Goal: Task Accomplishment & Management: Manage account settings

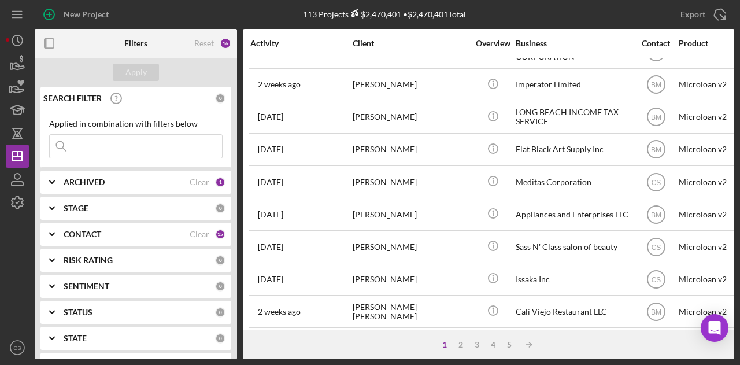
scroll to position [543, 0]
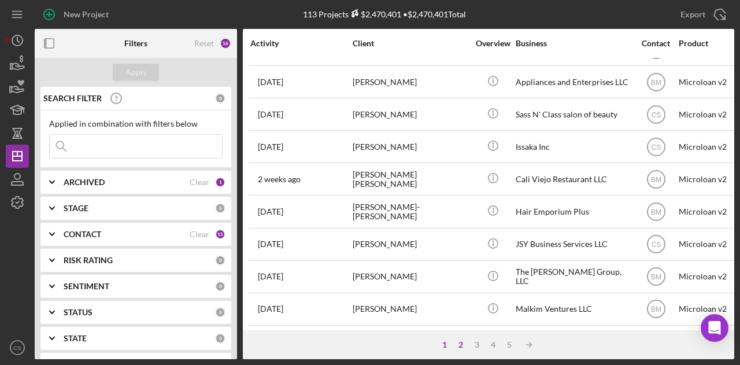
click at [460, 340] on div "2" at bounding box center [460, 344] width 16 height 9
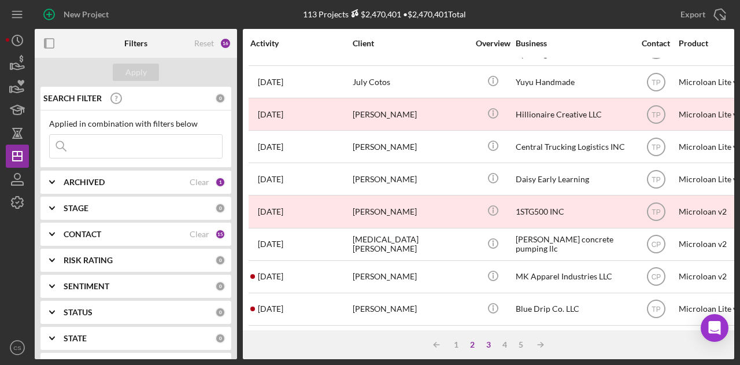
click at [491, 341] on div "3" at bounding box center [488, 344] width 16 height 9
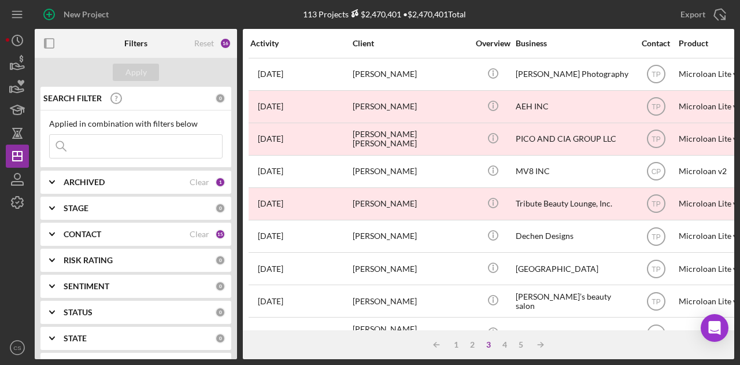
scroll to position [127, 6]
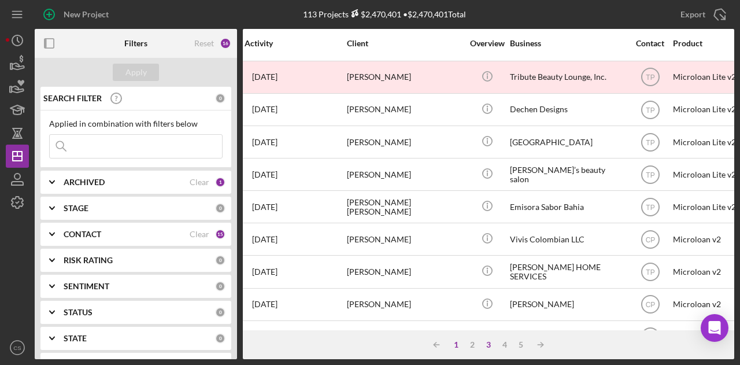
click at [455, 342] on div "1" at bounding box center [456, 344] width 16 height 9
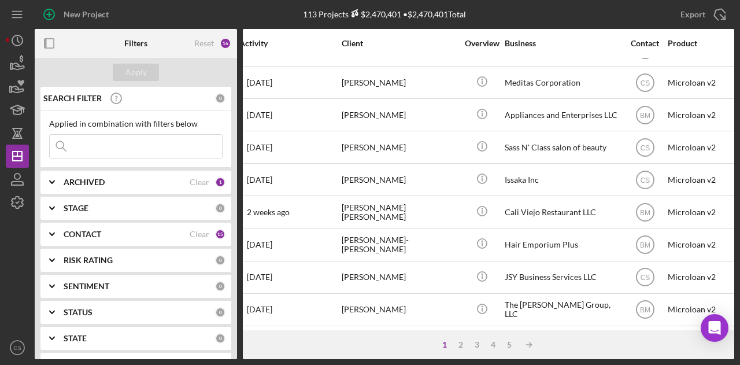
scroll to position [543, 11]
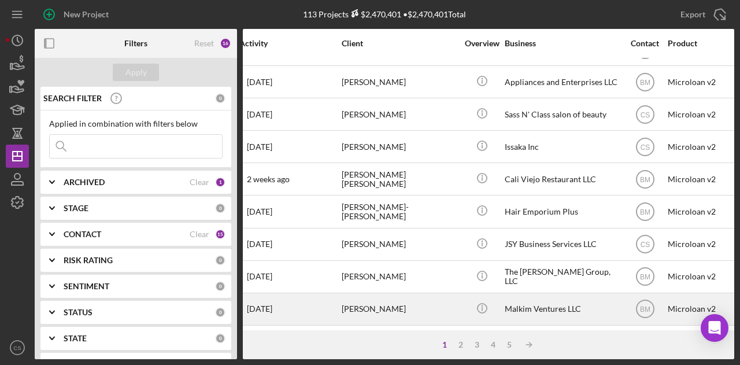
click at [426, 294] on div "[PERSON_NAME]" at bounding box center [399, 309] width 116 height 31
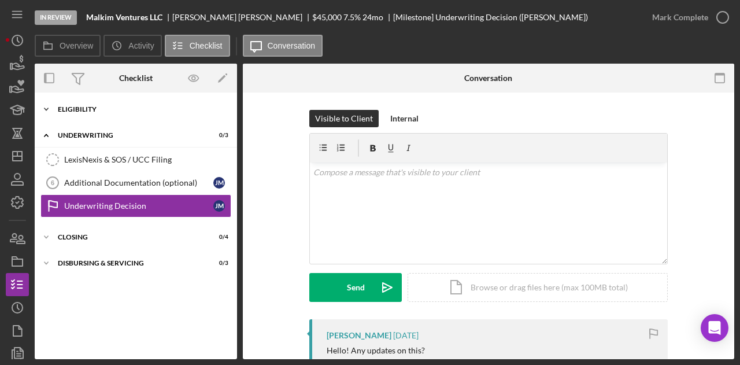
click at [101, 113] on div "Icon/Expander Eligibility 6 / 6" at bounding box center [136, 109] width 202 height 23
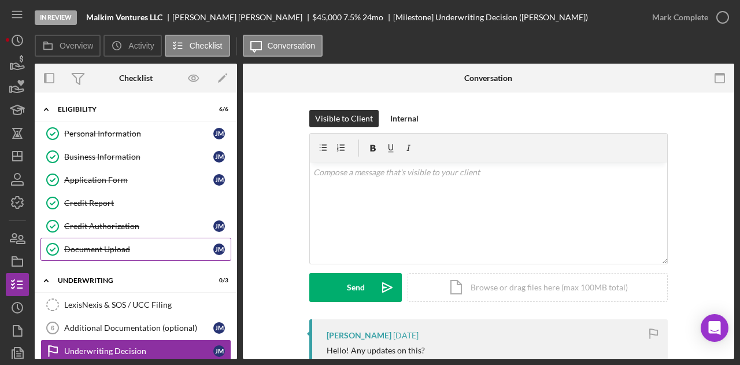
click at [134, 246] on div "Document Upload" at bounding box center [138, 248] width 149 height 9
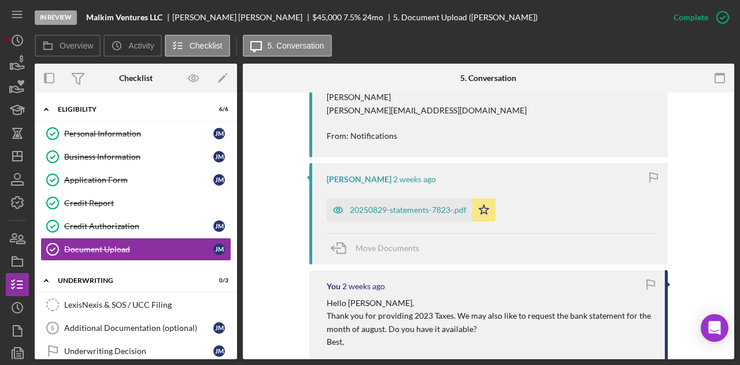
scroll to position [592, 0]
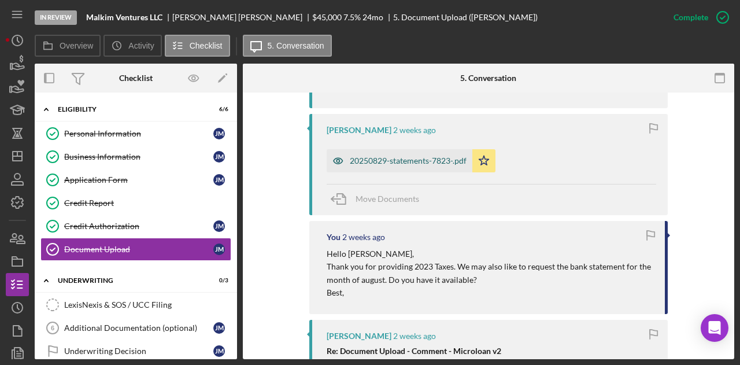
click at [362, 158] on div "20250829-statements-7823-.pdf" at bounding box center [408, 160] width 117 height 9
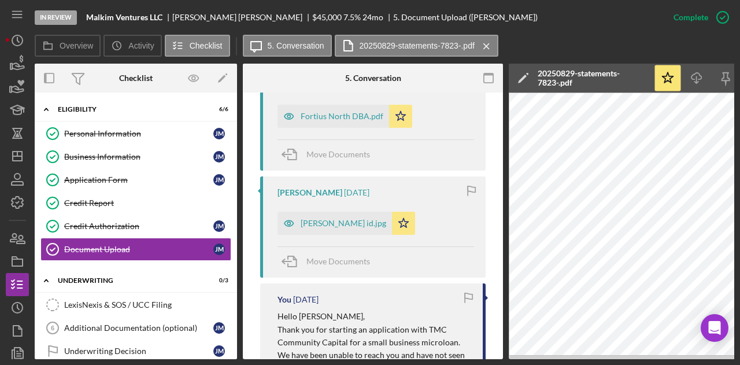
scroll to position [1603, 0]
click at [347, 218] on div "jesse malcomb id.jpg" at bounding box center [343, 222] width 86 height 9
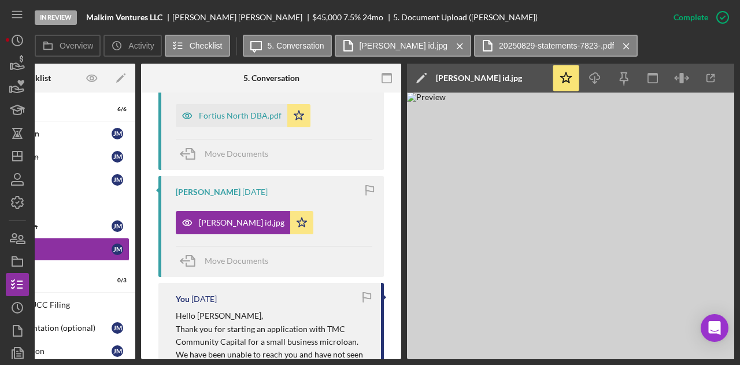
scroll to position [0, 0]
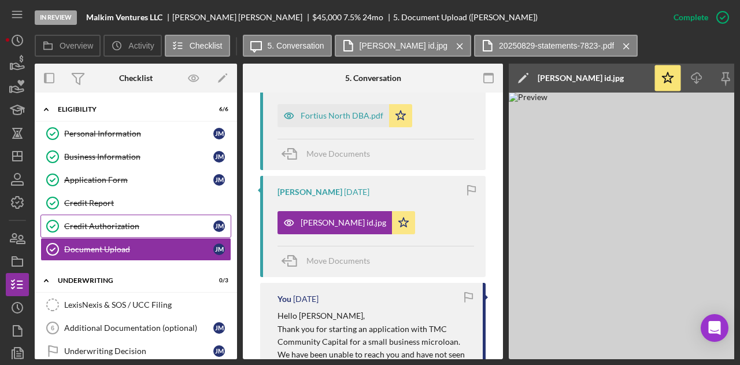
click at [159, 227] on div "Credit Authorization" at bounding box center [138, 225] width 149 height 9
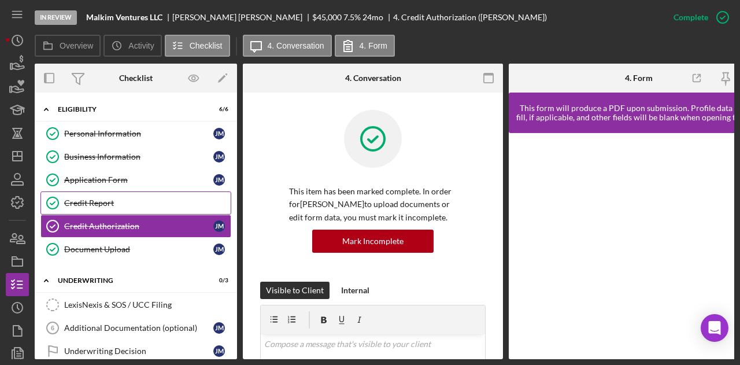
click at [153, 206] on link "Credit Report Credit Report" at bounding box center [135, 202] width 191 height 23
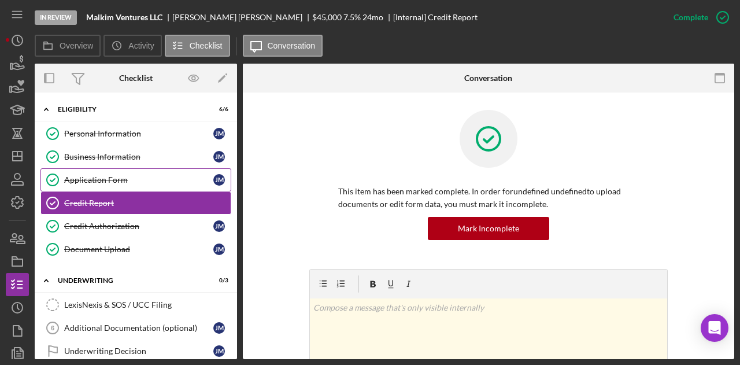
click at [153, 179] on div "Application Form" at bounding box center [138, 179] width 149 height 9
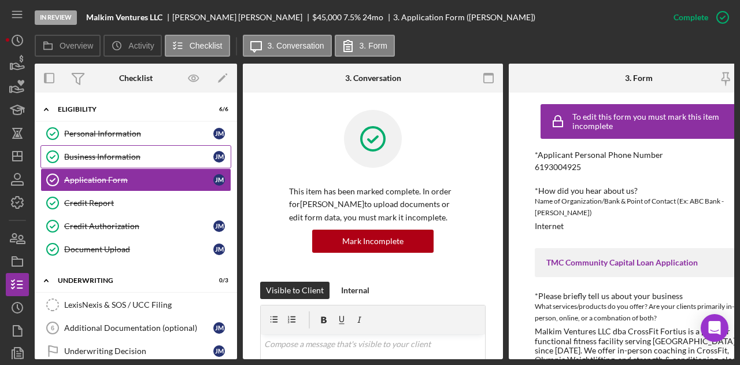
click at [155, 160] on div "Business Information" at bounding box center [138, 156] width 149 height 9
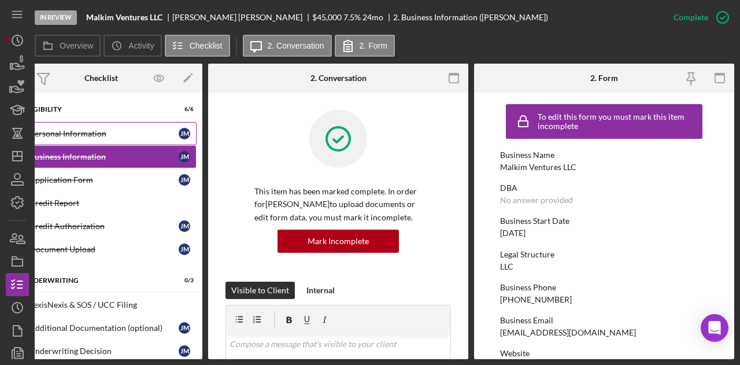
click at [100, 137] on div "Personal Information" at bounding box center [103, 133] width 149 height 9
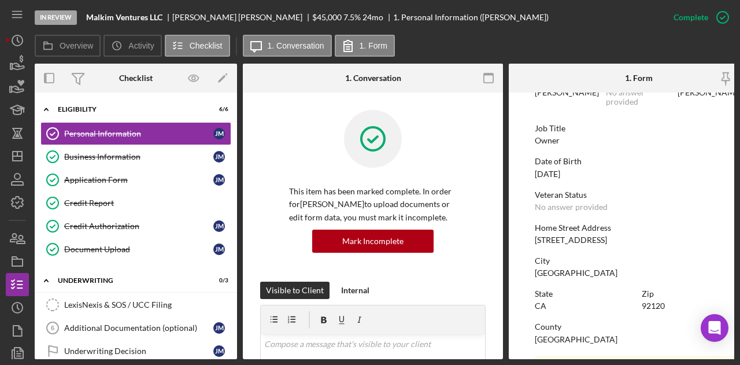
scroll to position [79, 0]
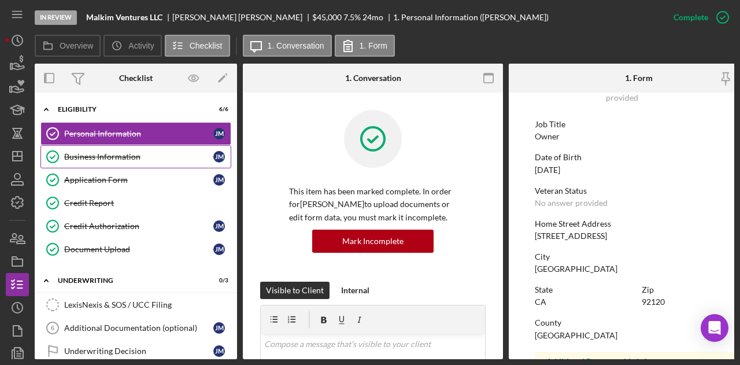
click at [118, 159] on div "Business Information" at bounding box center [138, 156] width 149 height 9
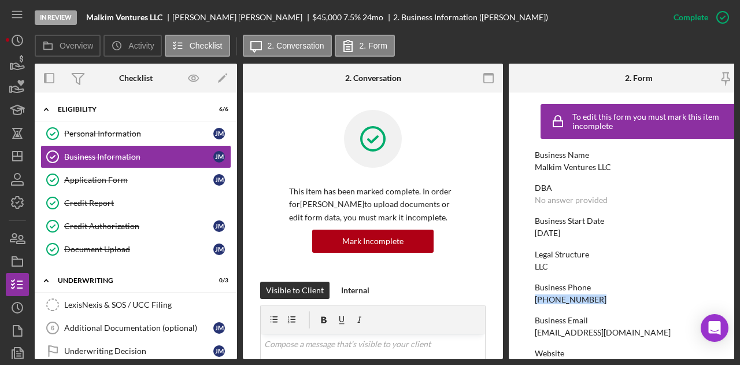
drag, startPoint x: 599, startPoint y: 299, endPoint x: 534, endPoint y: 299, distance: 64.7
click at [534, 299] on div "Business Phone (619) 393-4088" at bounding box center [638, 293] width 208 height 21
copy div "(619) 393-4088"
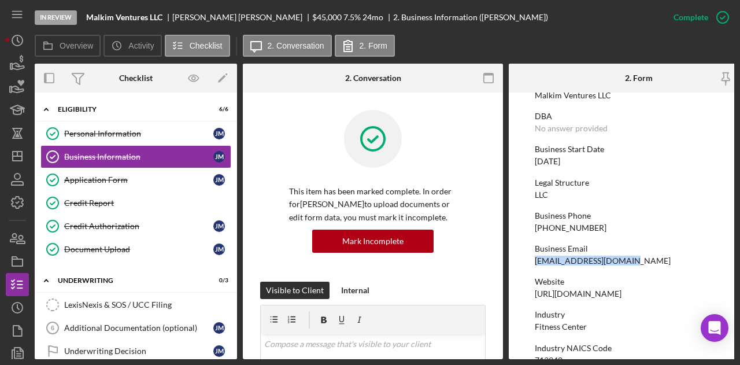
drag, startPoint x: 632, startPoint y: 262, endPoint x: 526, endPoint y: 261, distance: 105.8
click at [526, 261] on form "To edit this form you must mark this item incomplete Business Name Malkim Ventu…" at bounding box center [638, 225] width 260 height 266
copy div "jessemalcomb@gmail.com"
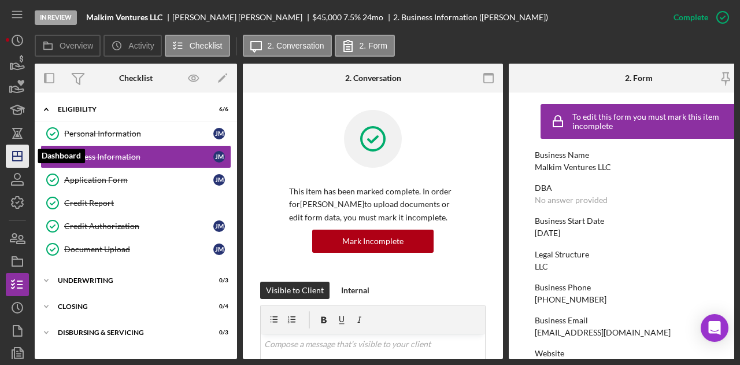
click at [20, 150] on icon "Icon/Dashboard" at bounding box center [17, 156] width 29 height 29
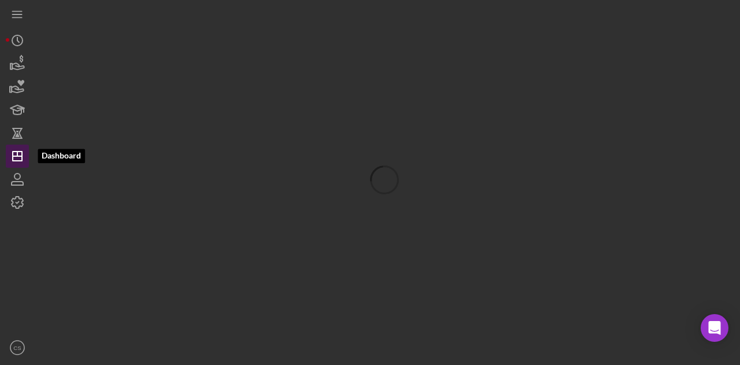
click at [18, 158] on icon "Icon/Dashboard" at bounding box center [17, 156] width 29 height 29
click at [147, 99] on div at bounding box center [384, 179] width 699 height 359
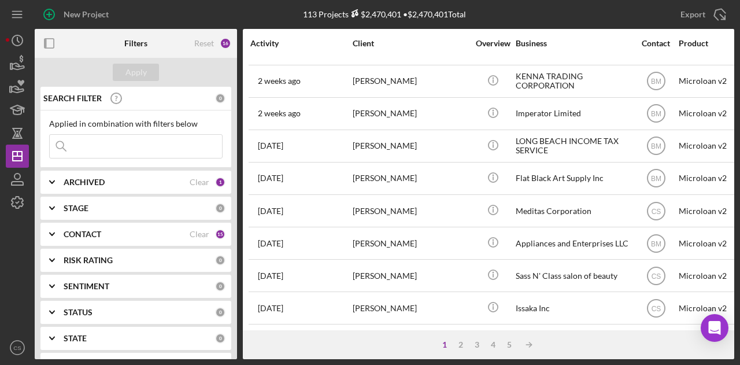
scroll to position [383, 0]
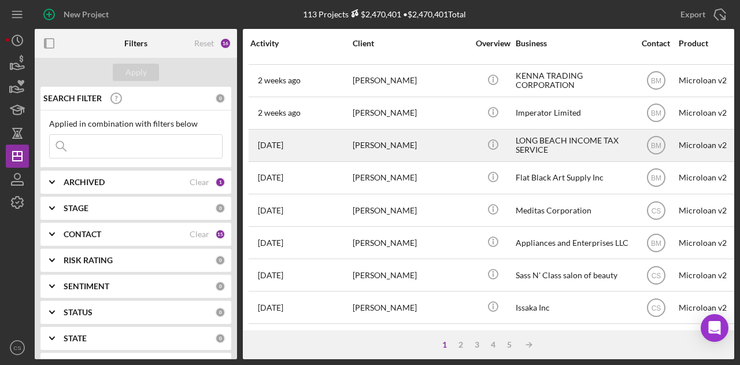
click at [462, 142] on div "[PERSON_NAME]" at bounding box center [410, 145] width 116 height 31
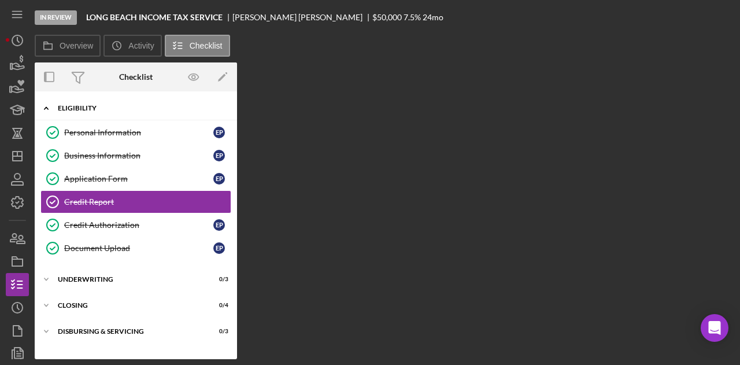
click at [75, 115] on div "Icon/Expander Eligibility 6 / 6" at bounding box center [136, 108] width 202 height 24
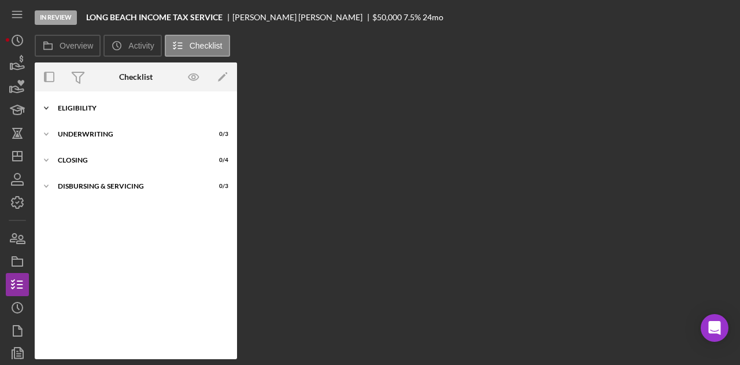
click at [75, 115] on div "Icon/Expander Eligibility 6 / 6" at bounding box center [136, 107] width 202 height 23
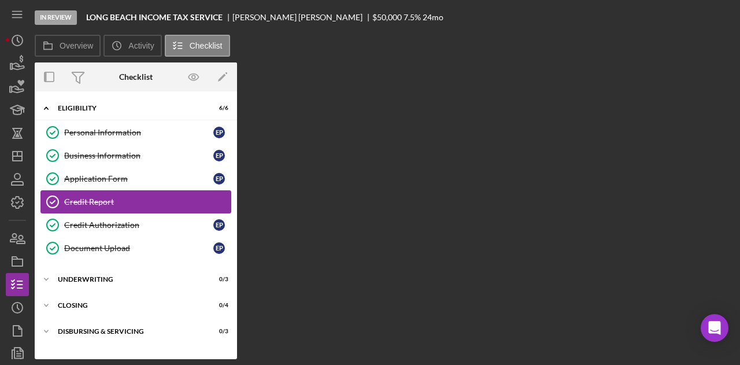
click at [92, 202] on div "Credit Report" at bounding box center [147, 201] width 166 height 9
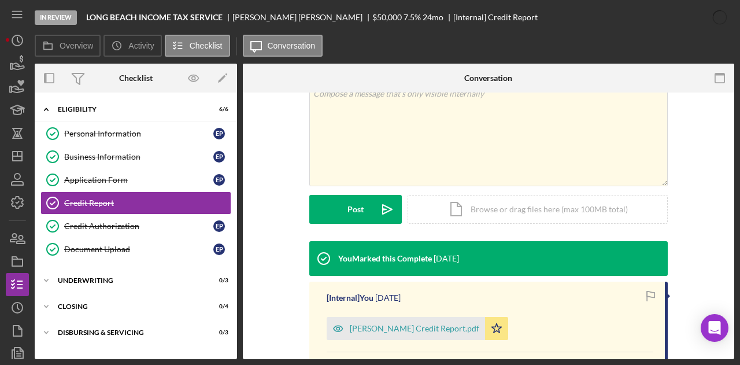
scroll to position [220, 0]
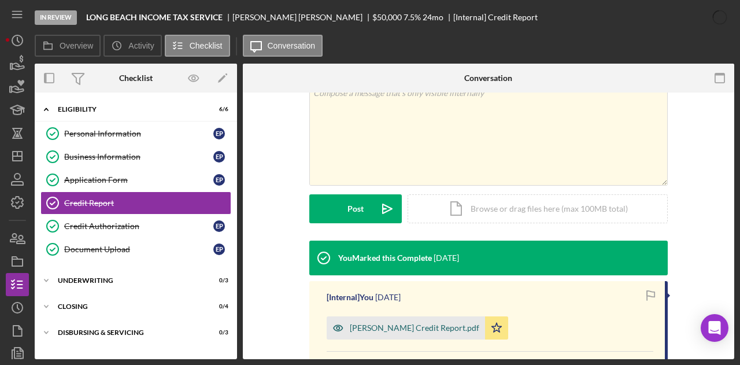
click at [381, 324] on div "[PERSON_NAME] Credit Report.pdf" at bounding box center [414, 327] width 129 height 9
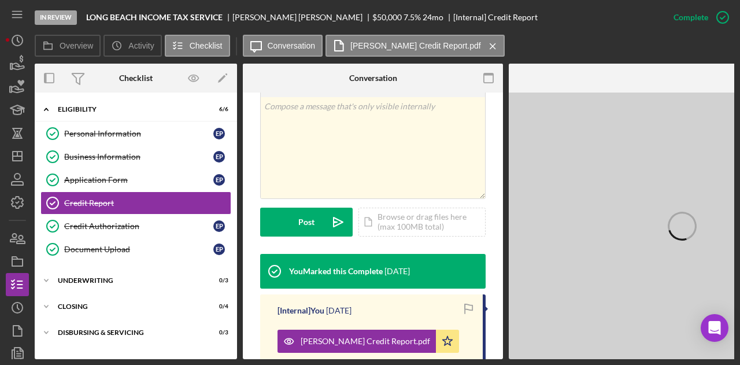
scroll to position [0, 121]
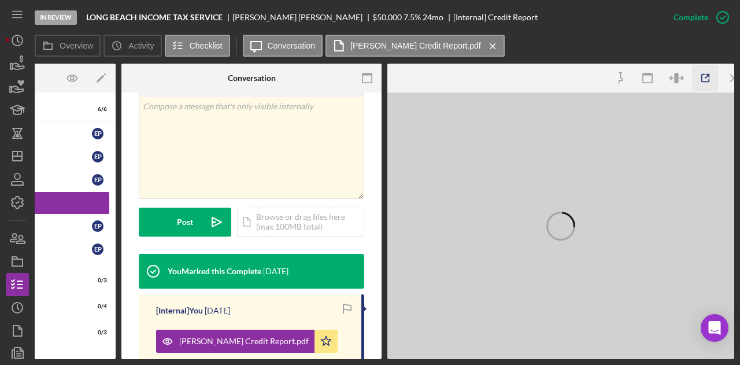
click at [707, 79] on icon "button" at bounding box center [705, 78] width 26 height 26
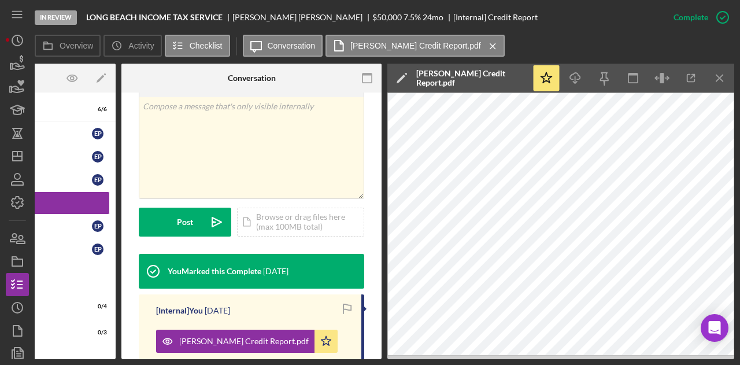
scroll to position [0, 0]
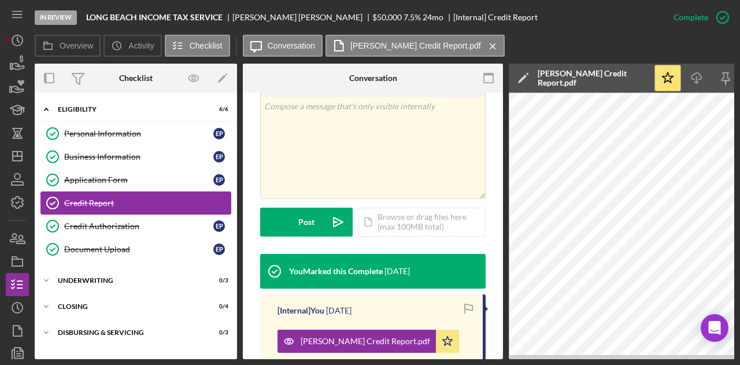
drag, startPoint x: 111, startPoint y: 228, endPoint x: 107, endPoint y: 209, distance: 19.9
click at [111, 228] on div "Credit Authorization" at bounding box center [138, 225] width 149 height 9
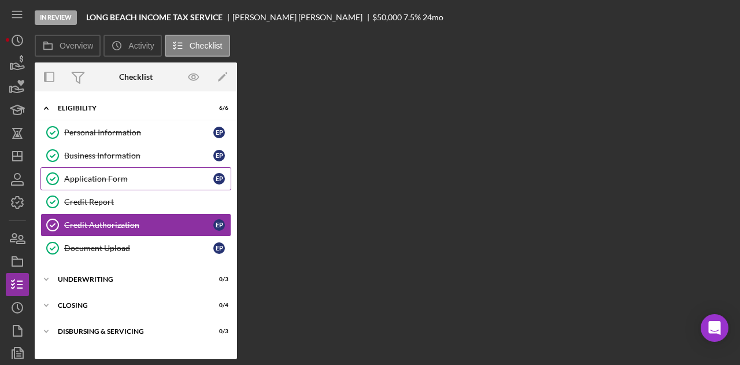
click at [97, 175] on div "Application Form" at bounding box center [138, 178] width 149 height 9
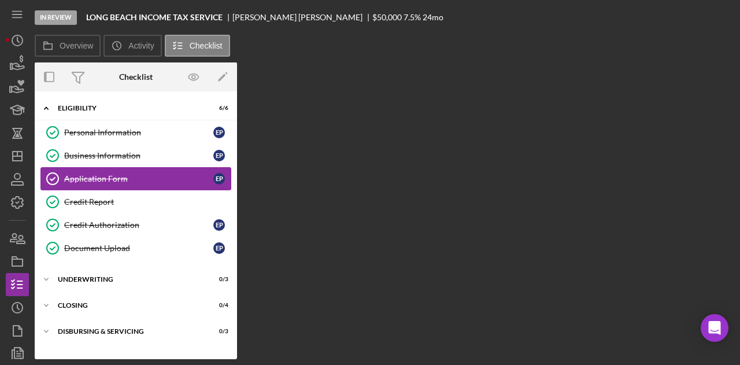
click at [97, 175] on div "Application Form" at bounding box center [138, 178] width 149 height 9
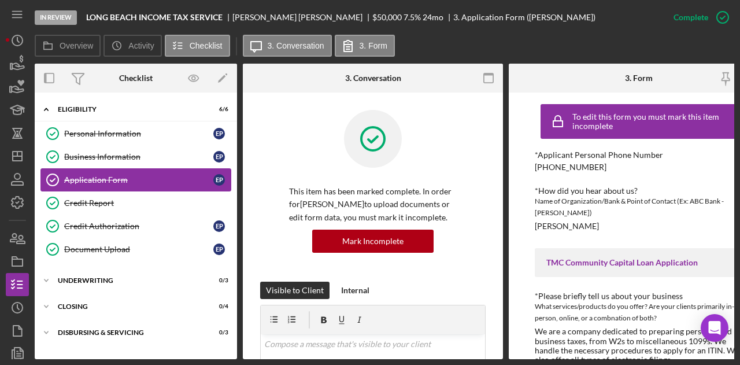
click at [99, 175] on div "Application Form" at bounding box center [138, 179] width 149 height 9
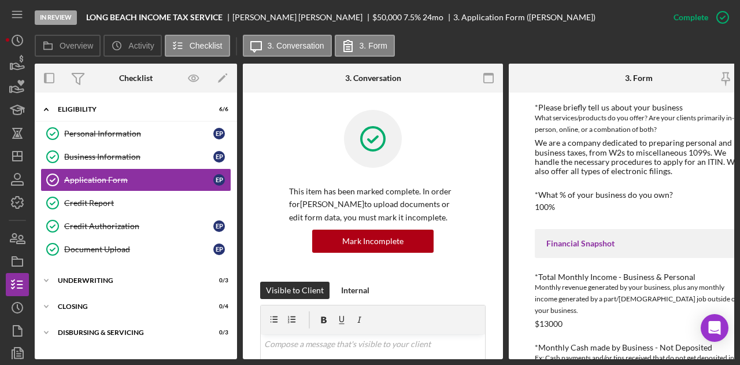
scroll to position [188, 0]
click at [105, 248] on div "Document Upload" at bounding box center [138, 248] width 149 height 9
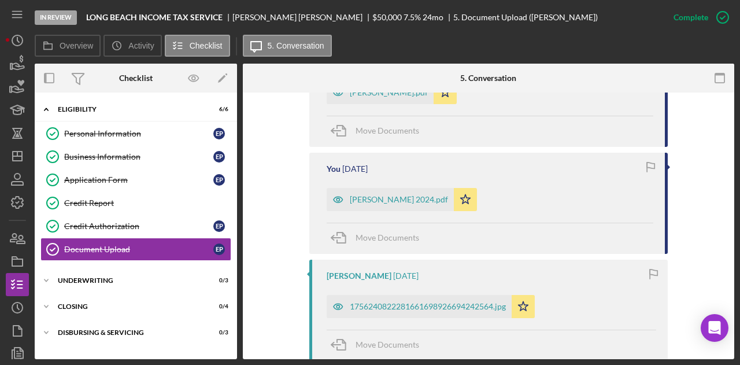
scroll to position [502, 0]
click at [363, 199] on div "[PERSON_NAME] 2024.pdf" at bounding box center [399, 198] width 98 height 9
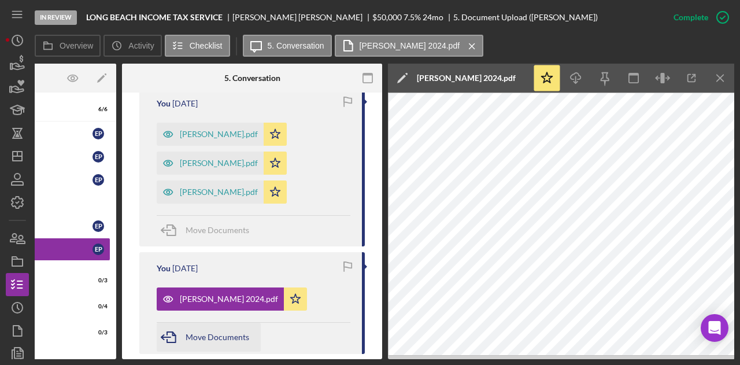
scroll to position [444, 0]
click at [208, 196] on div "[PERSON_NAME].pdf" at bounding box center [219, 191] width 78 height 9
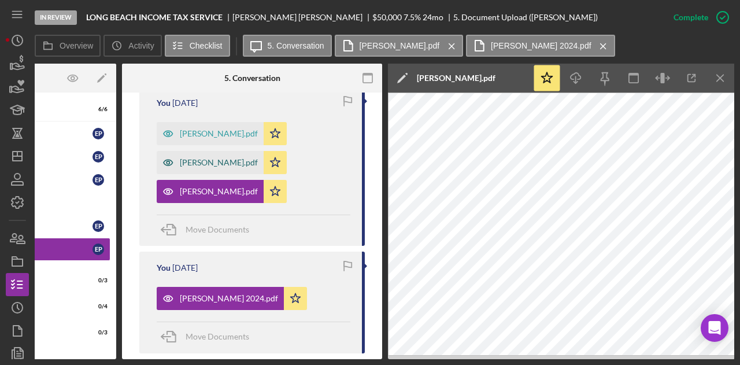
click at [217, 167] on div "[PERSON_NAME].pdf" at bounding box center [219, 162] width 78 height 9
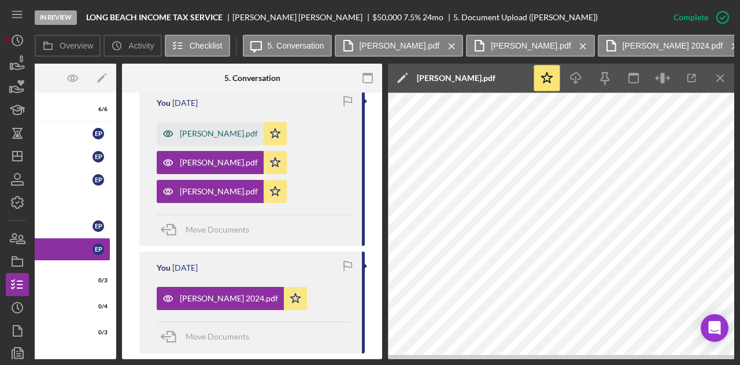
click at [210, 138] on div "[PERSON_NAME].pdf" at bounding box center [210, 133] width 107 height 23
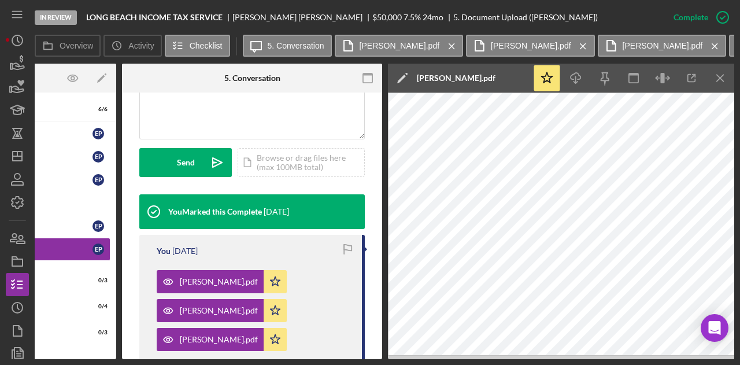
scroll to position [296, 0]
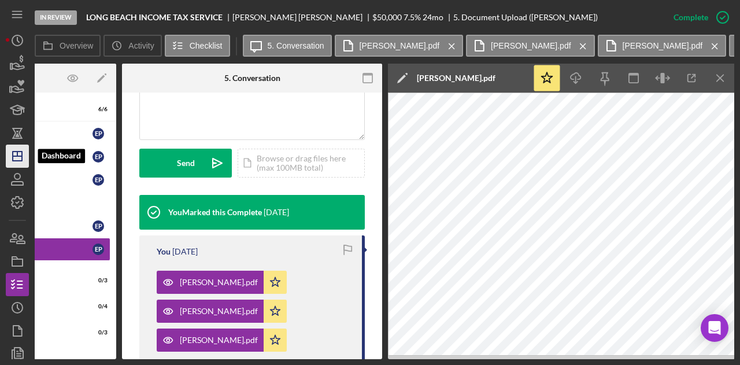
click at [12, 151] on icon "Icon/Dashboard" at bounding box center [17, 156] width 29 height 29
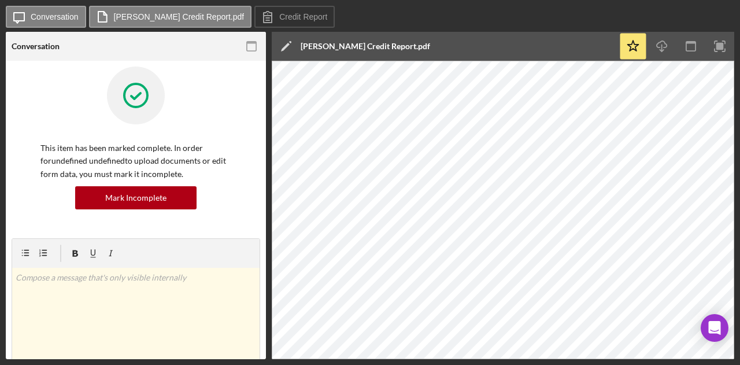
click at [237, 160] on div "This item has been marked complete. In order for undefined undefined to upload …" at bounding box center [136, 152] width 248 height 172
click at [45, 18] on label "Conversation" at bounding box center [55, 16] width 48 height 9
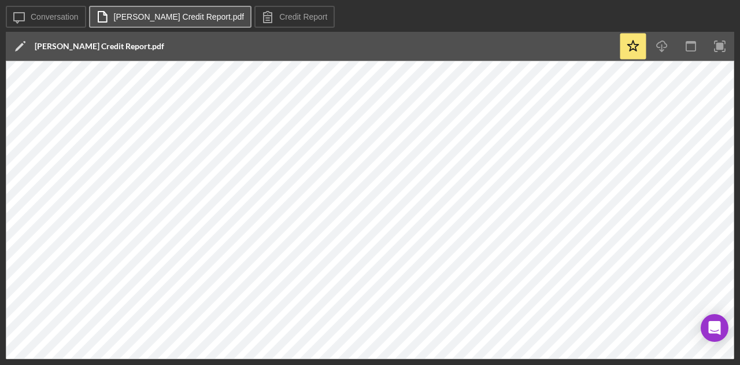
click at [142, 17] on label "[PERSON_NAME] Credit Report.pdf" at bounding box center [179, 16] width 131 height 9
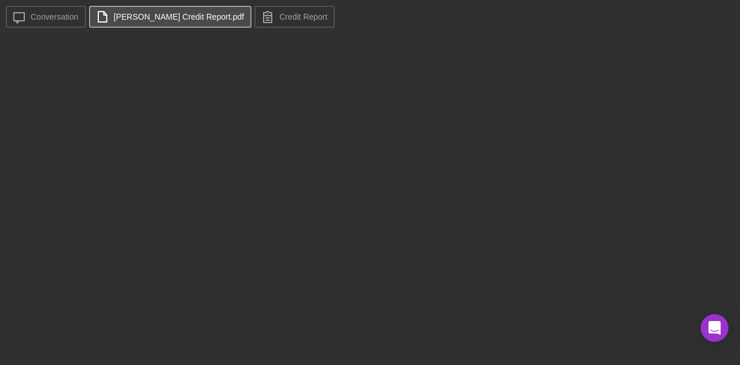
click at [222, 15] on label "[PERSON_NAME] Credit Report.pdf" at bounding box center [179, 16] width 131 height 9
